Goal: Find specific page/section: Find specific page/section

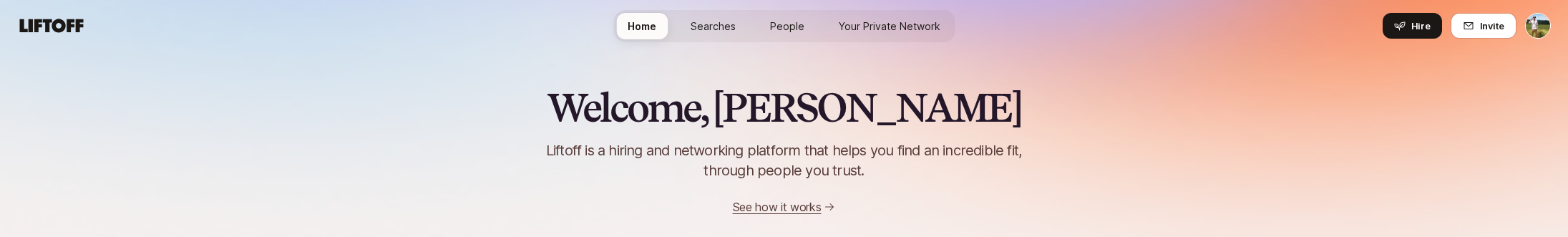
click at [703, 23] on span "Searches" at bounding box center [713, 26] width 45 height 15
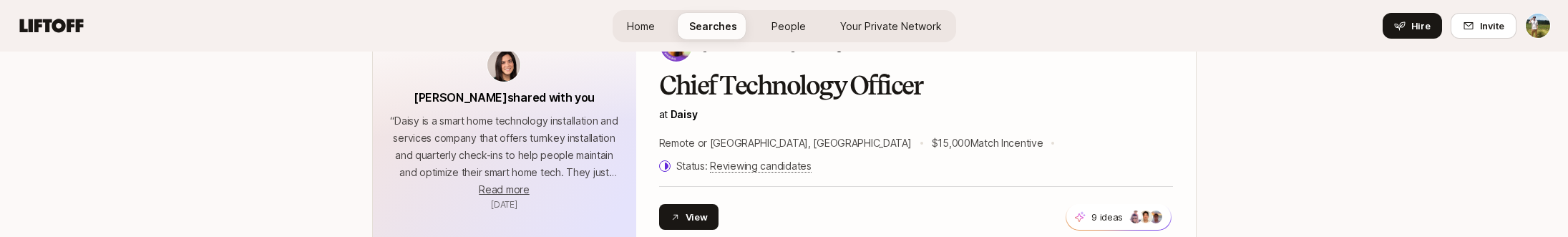
scroll to position [571, 0]
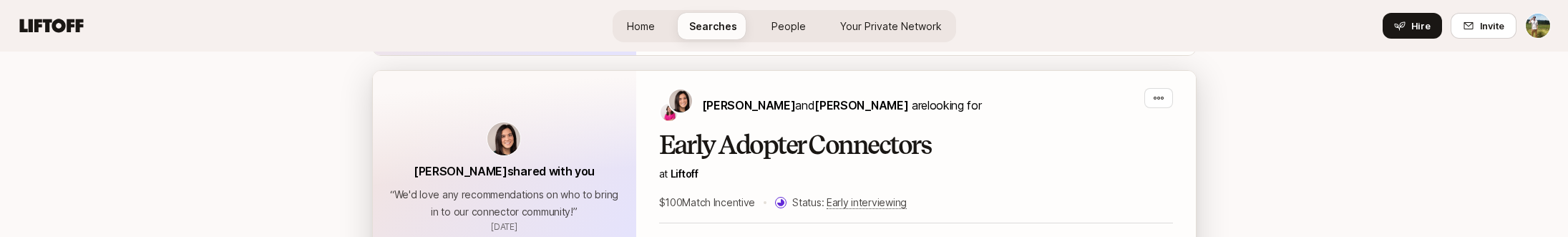
click at [711, 131] on h2 "Early Adopter Connectors" at bounding box center [915, 145] width 514 height 29
